Goal: Task Accomplishment & Management: Manage account settings

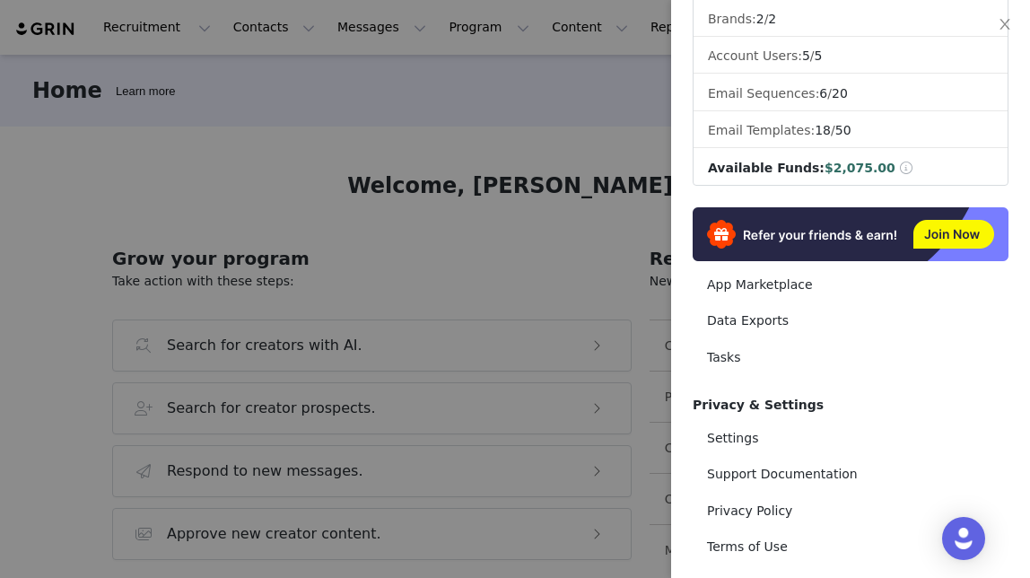
scroll to position [331, 0]
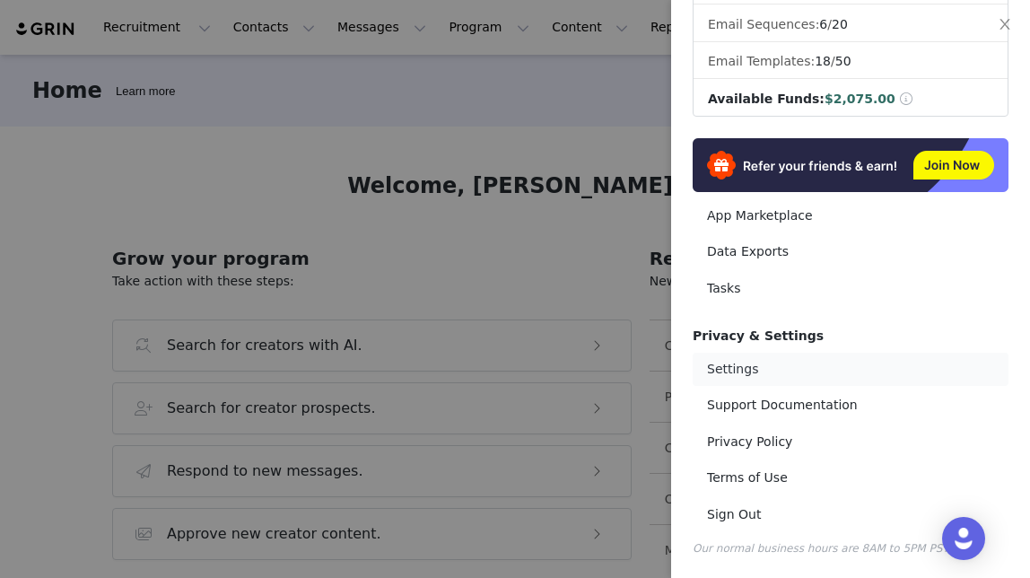
click at [710, 382] on link "Settings" at bounding box center [851, 369] width 316 height 33
select select "America/New_York"
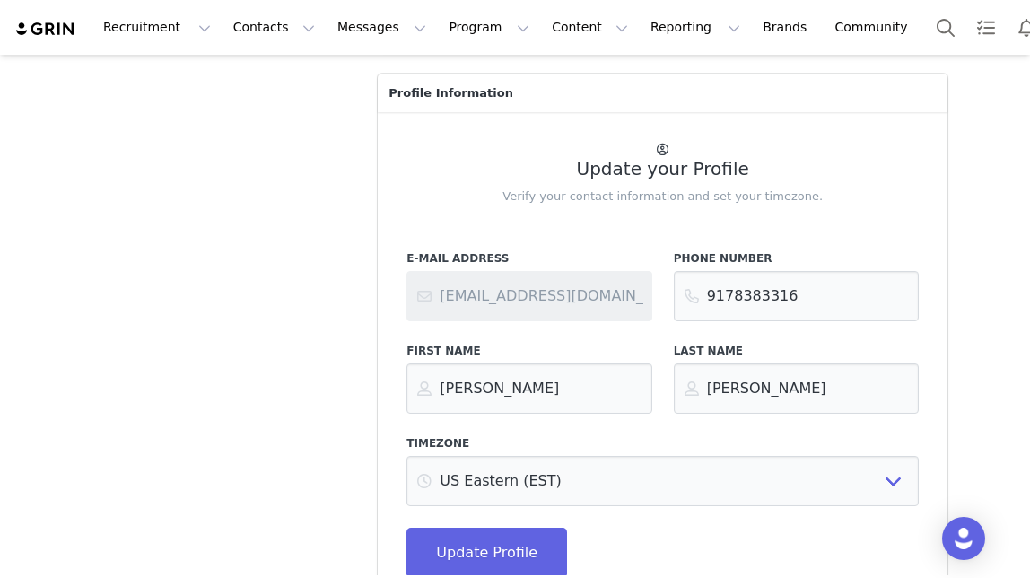
scroll to position [396, 0]
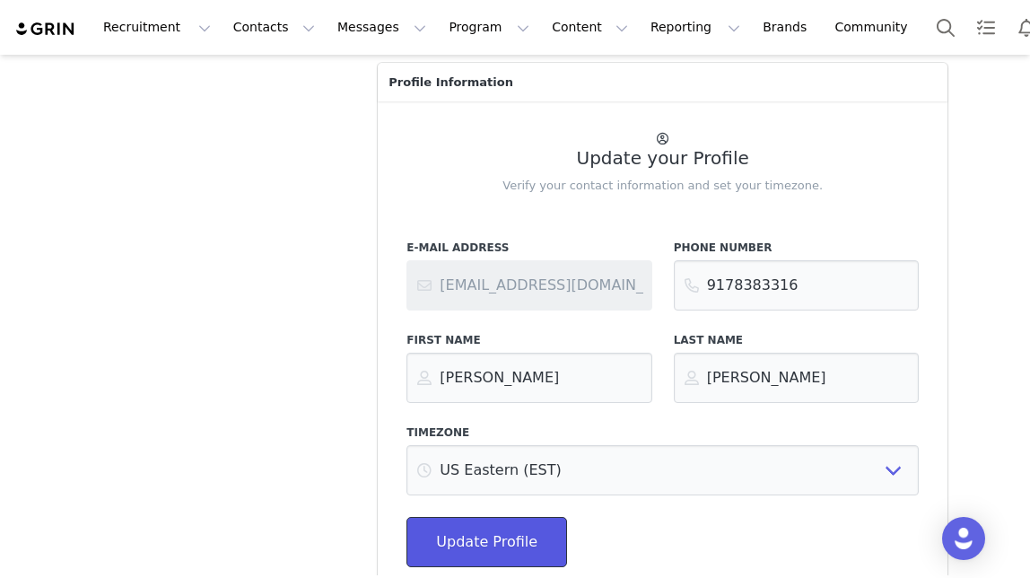
click at [445, 548] on span "Update Profile" at bounding box center [486, 542] width 101 height 22
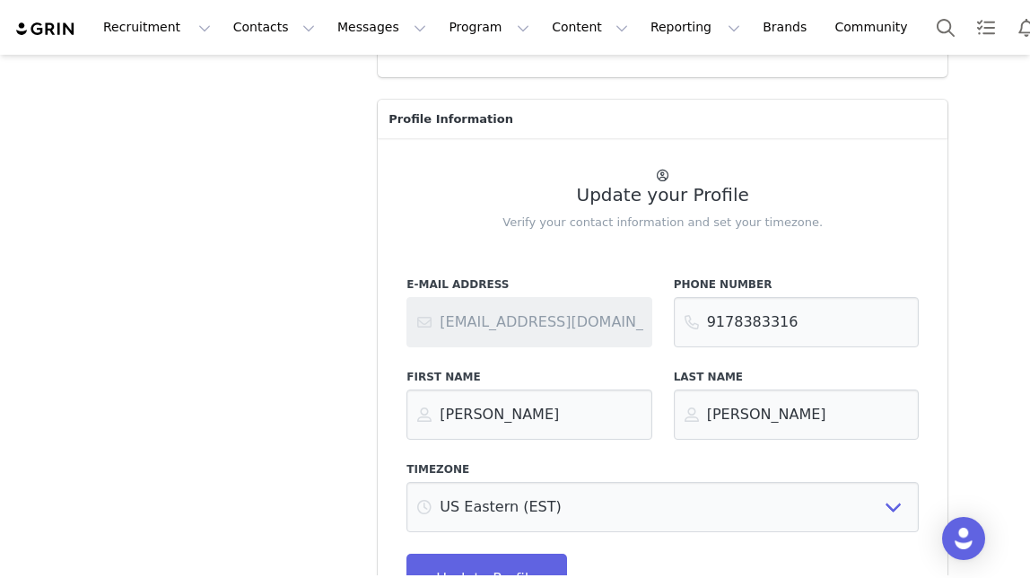
scroll to position [429, 0]
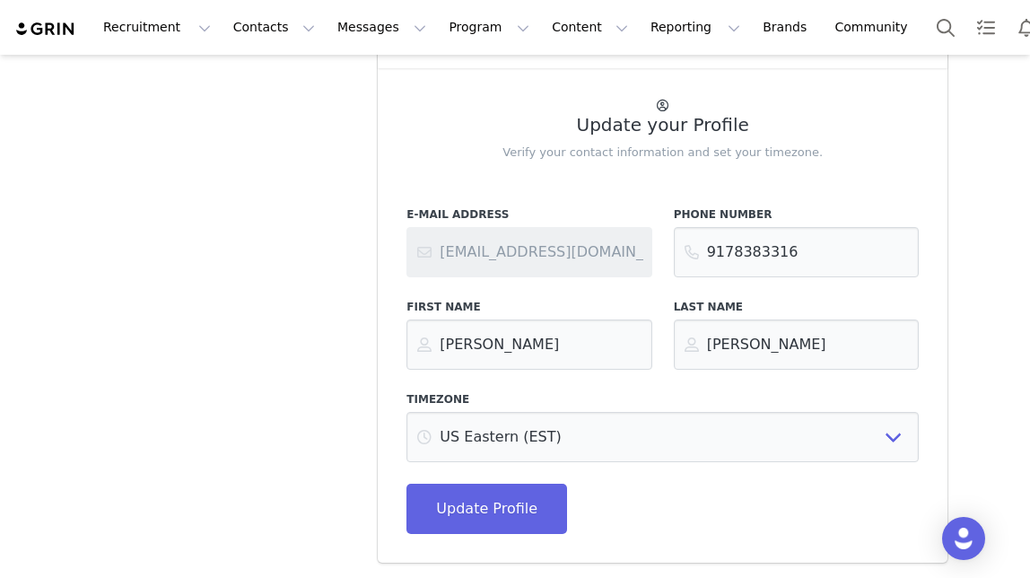
click at [565, 224] on div "E-Mail Address [EMAIL_ADDRESS][DOMAIN_NAME]" at bounding box center [528, 241] width 245 height 71
click at [342, 32] on button "Messages Messages" at bounding box center [382, 27] width 110 height 40
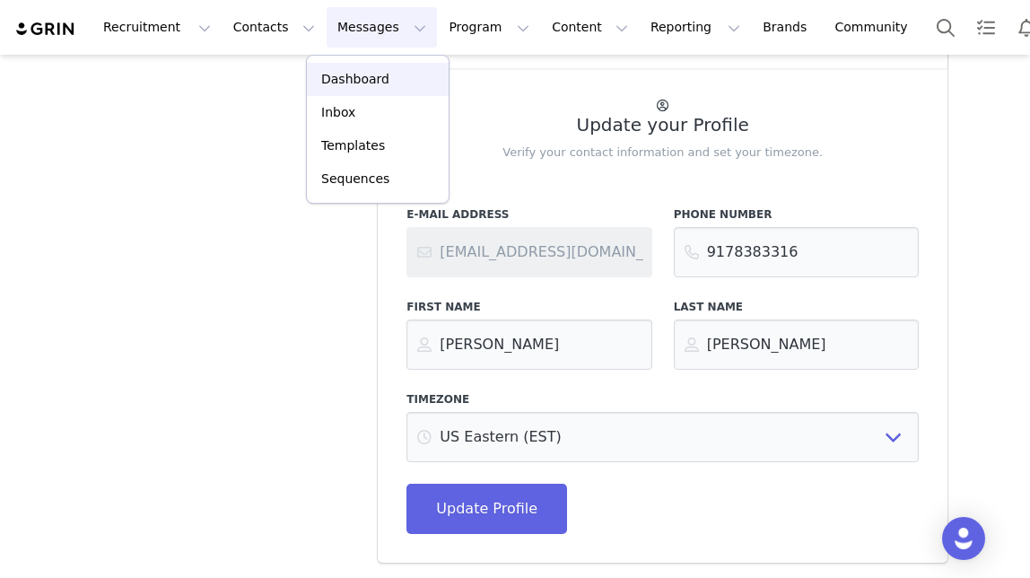
click at [356, 80] on p "Dashboard" at bounding box center [355, 79] width 68 height 19
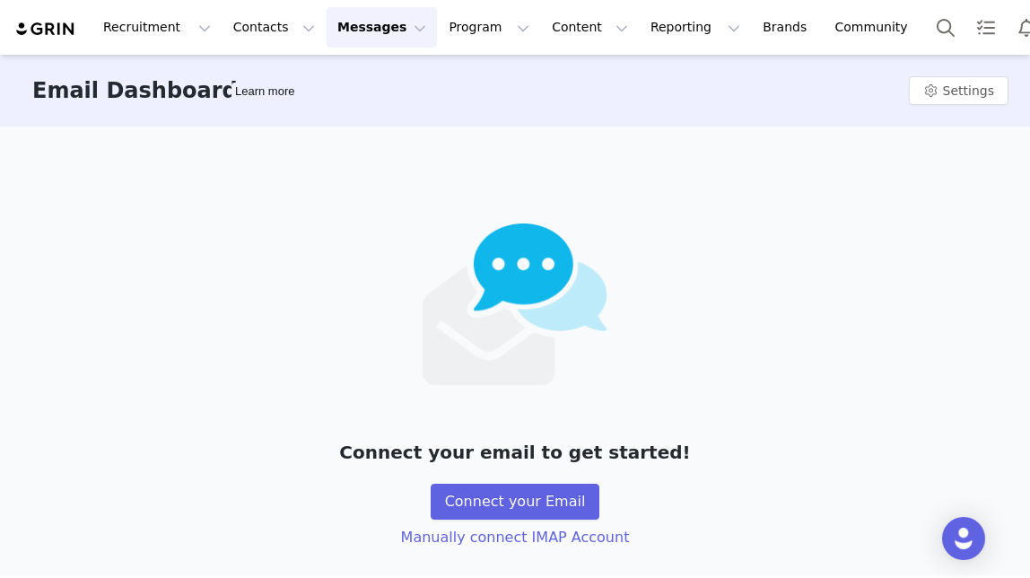
click at [367, 31] on button "Messages Messages" at bounding box center [382, 27] width 110 height 40
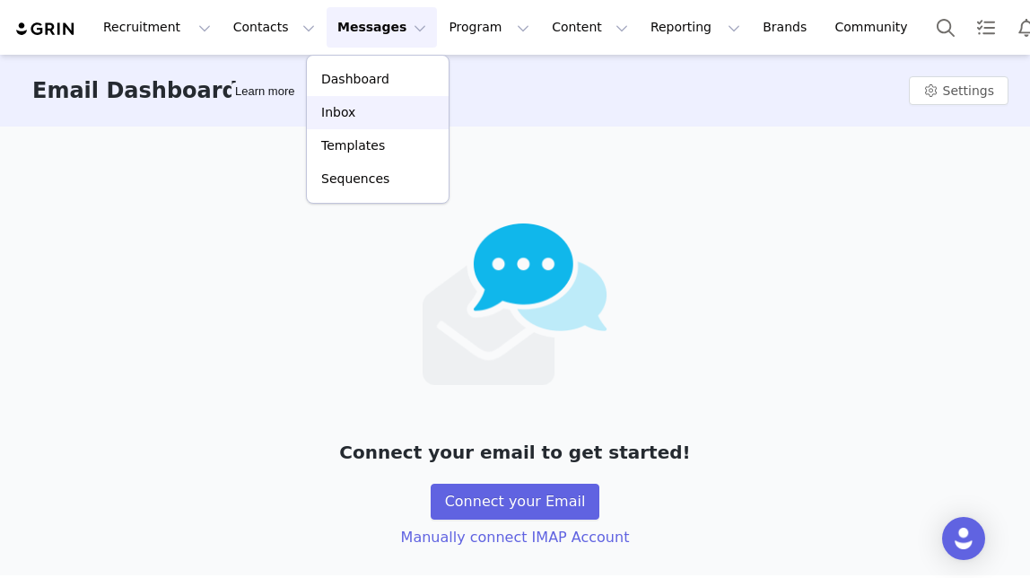
click at [347, 110] on p "Inbox" at bounding box center [338, 112] width 34 height 19
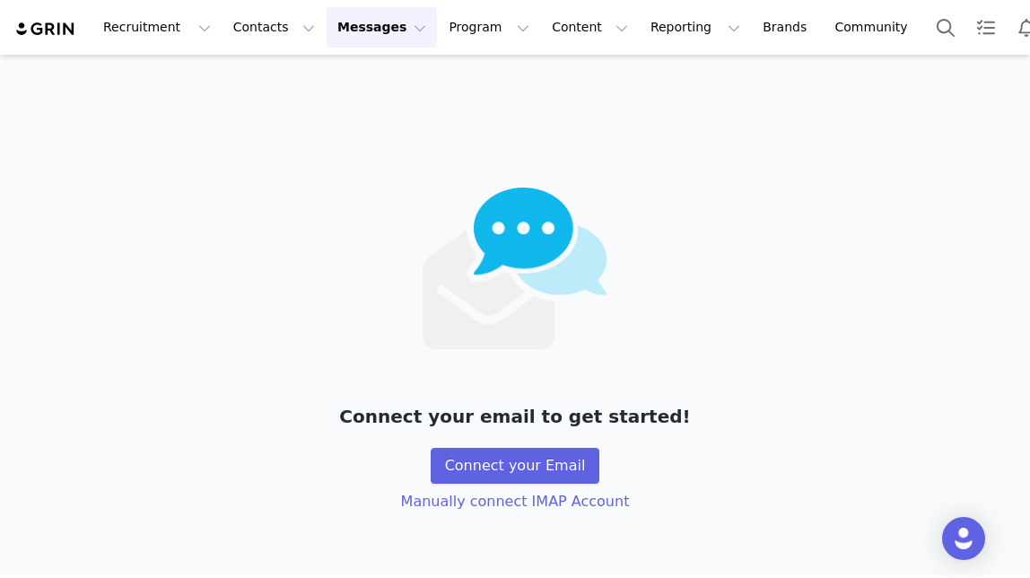
click at [360, 34] on button "Messages Messages" at bounding box center [382, 27] width 110 height 40
click at [353, 110] on div "Inbox" at bounding box center [378, 112] width 120 height 19
click at [257, 29] on button "Contacts Contacts" at bounding box center [273, 27] width 103 height 40
click at [258, 29] on button "Contacts Contacts" at bounding box center [273, 27] width 103 height 40
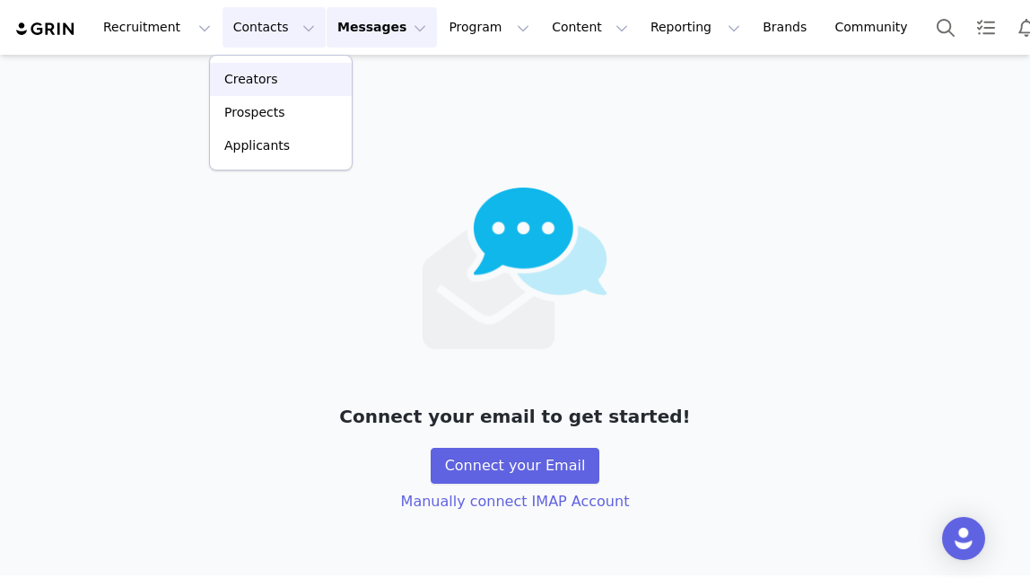
click at [302, 75] on div "Creators" at bounding box center [281, 79] width 120 height 19
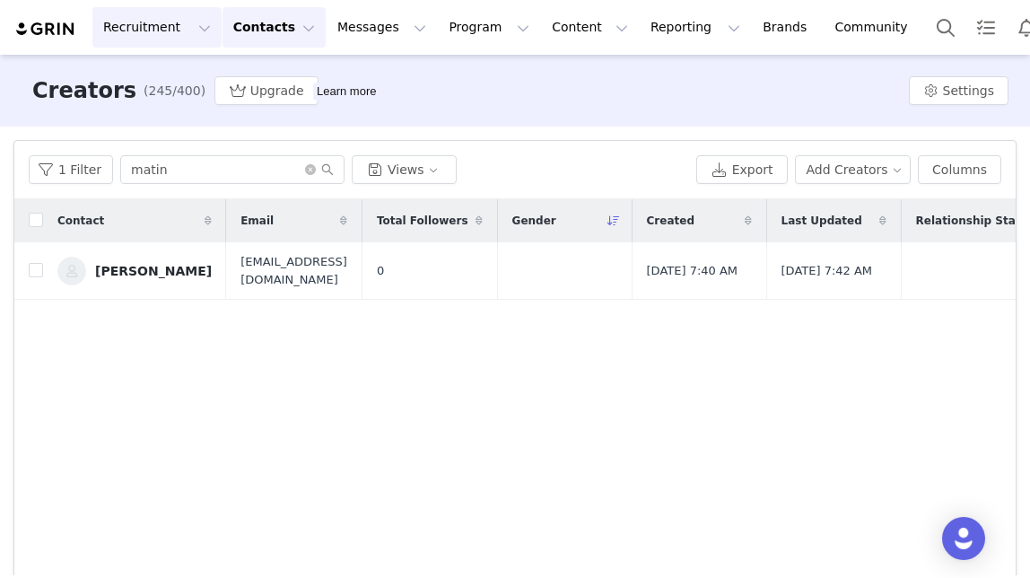
click at [177, 30] on button "Recruitment Recruitment" at bounding box center [156, 27] width 129 height 40
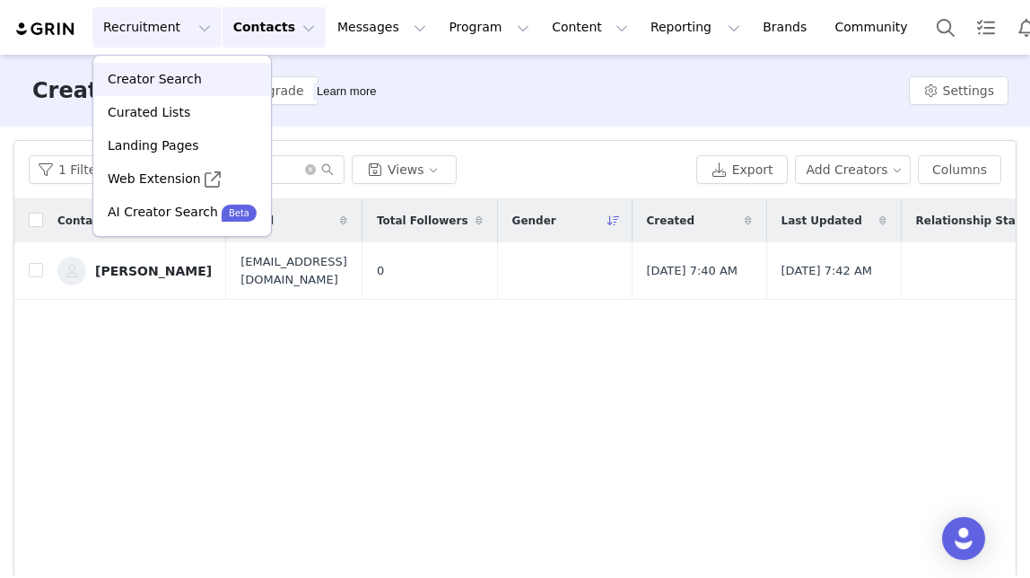
click at [204, 81] on div "Creator Search" at bounding box center [182, 79] width 156 height 19
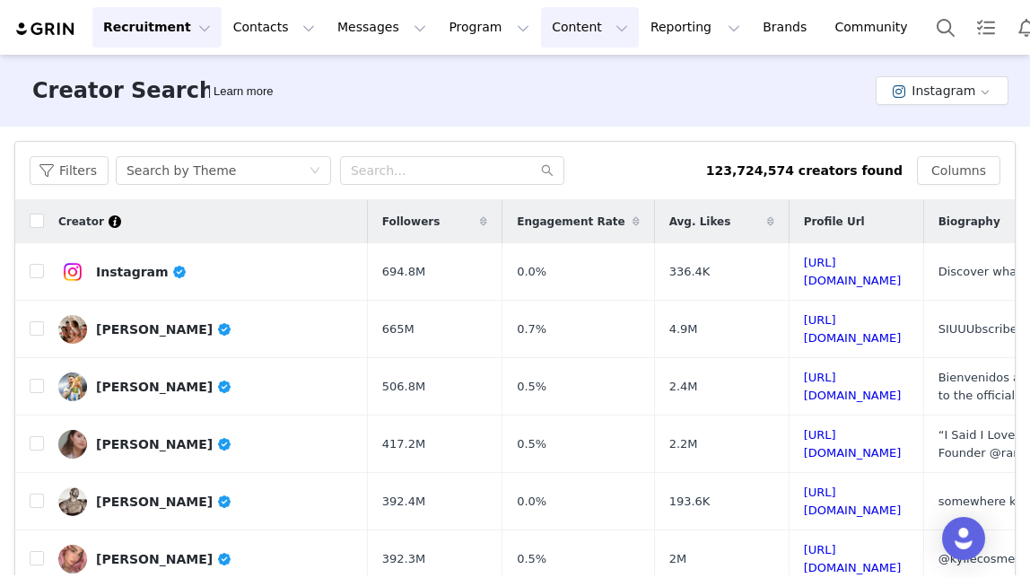
click at [543, 22] on button "Content Content" at bounding box center [590, 27] width 98 height 40
click at [556, 81] on p "Creator Content" at bounding box center [568, 79] width 100 height 19
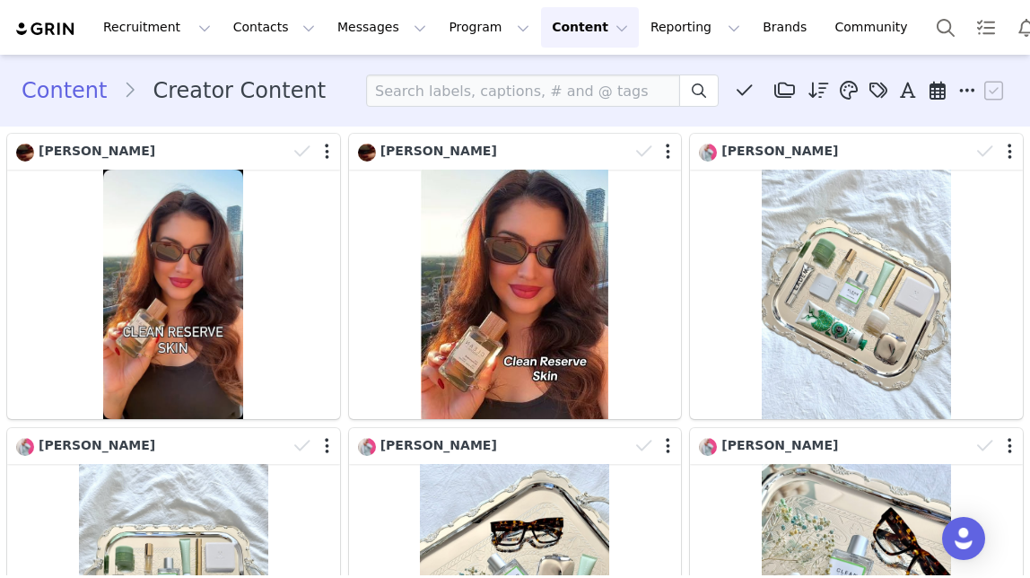
click at [546, 37] on button "Content Content" at bounding box center [590, 27] width 98 height 40
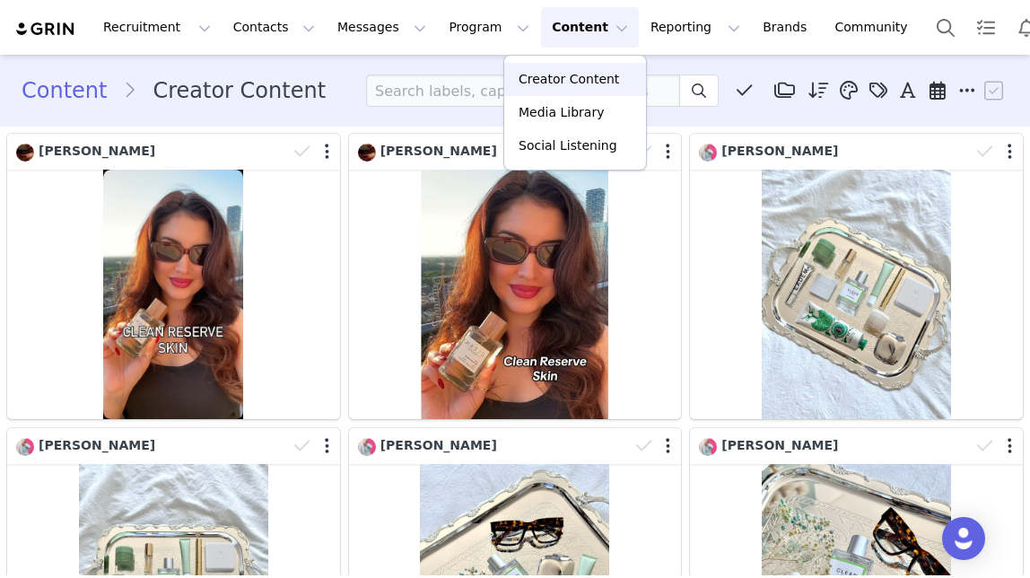
click at [579, 83] on p "Creator Content" at bounding box center [568, 79] width 100 height 19
